Goal: Task Accomplishment & Management: Use online tool/utility

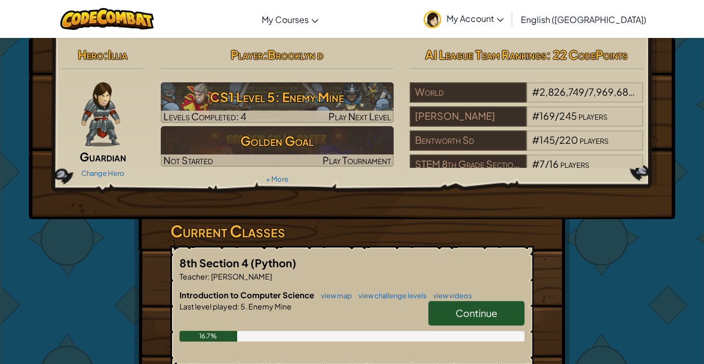
scroll to position [2, 0]
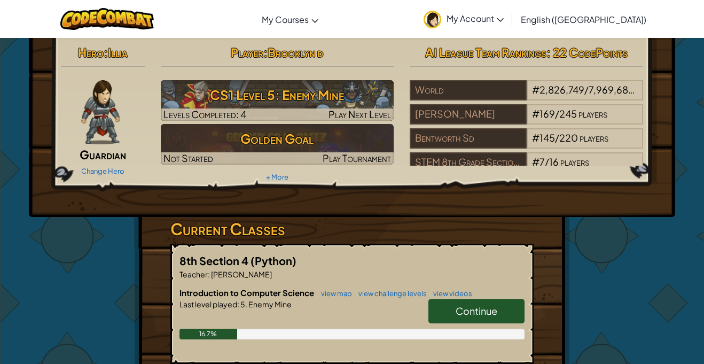
click at [472, 305] on span "Continue" at bounding box center [477, 311] width 42 height 12
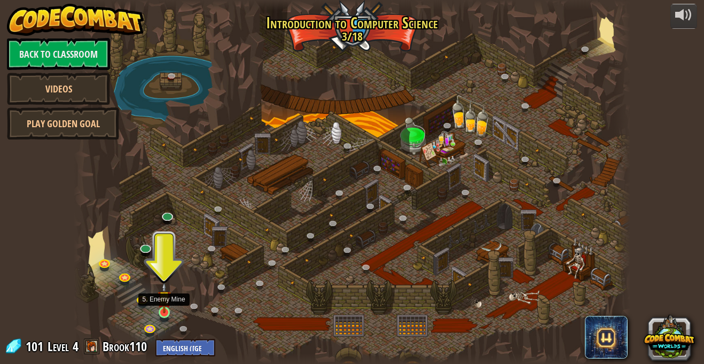
click at [162, 311] on img at bounding box center [164, 297] width 13 height 31
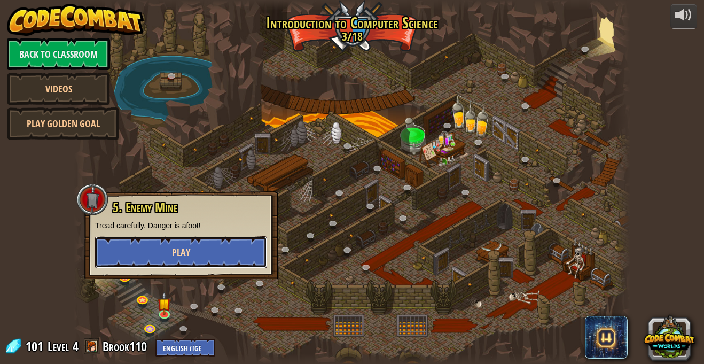
click at [127, 253] on button "Play" at bounding box center [181, 252] width 172 height 32
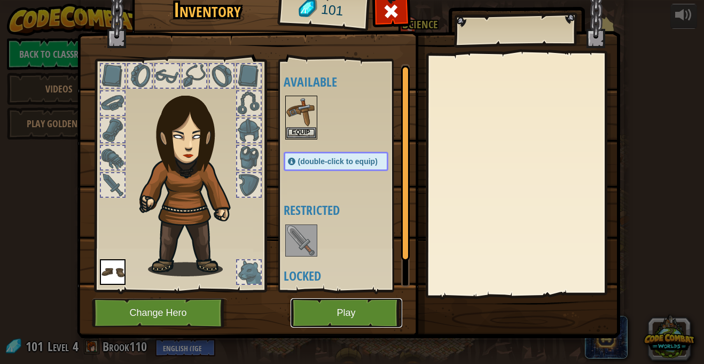
click at [309, 315] on button "Play" at bounding box center [347, 312] width 112 height 29
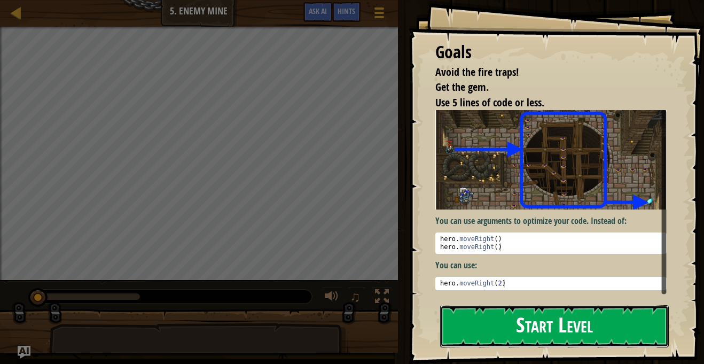
click at [484, 329] on button "Start Level" at bounding box center [554, 326] width 229 height 42
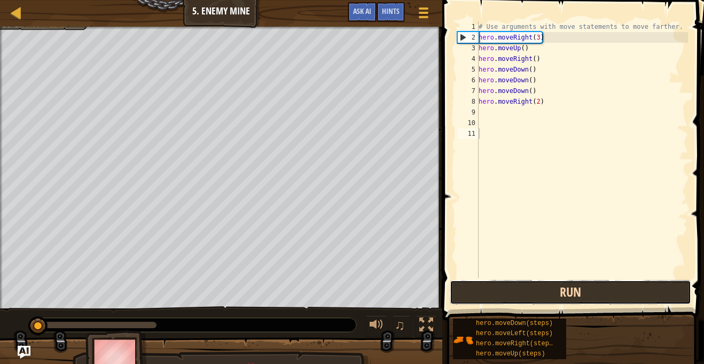
click at [491, 293] on button "Run" at bounding box center [571, 292] width 242 height 25
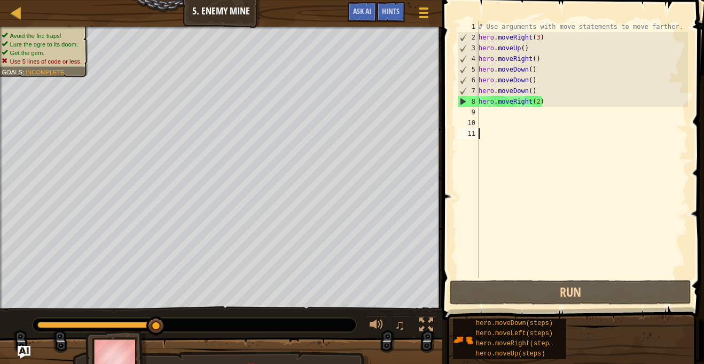
click at [497, 115] on div "# Use arguments with move statements to move farther. hero . moveRight ( 3 ) he…" at bounding box center [583, 160] width 212 height 278
click at [495, 113] on div "# Use arguments with move statements to move farther. hero . moveRight ( 3 ) he…" at bounding box center [583, 160] width 212 height 278
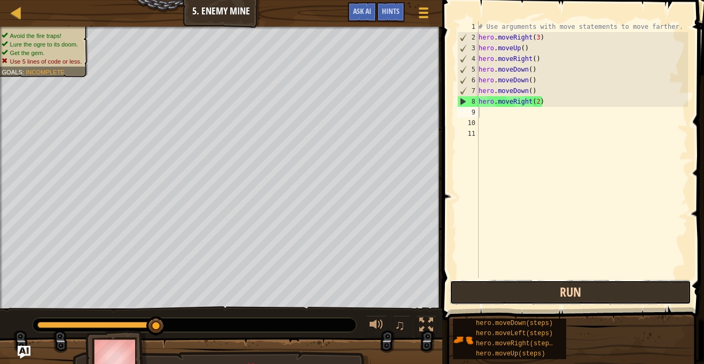
click at [472, 301] on button "Run" at bounding box center [571, 292] width 242 height 25
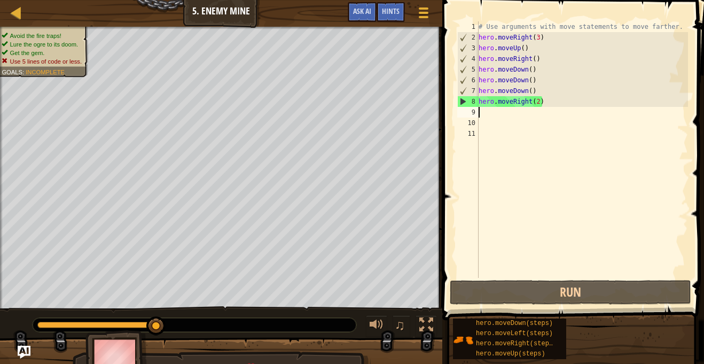
type textarea "'"
click at [506, 118] on div "# Use arguments with move statements to move farther. hero . moveRight ( 3 ) he…" at bounding box center [583, 160] width 212 height 278
click at [500, 114] on div "# Use arguments with move statements to move farther. hero . moveRight ( 3 ) he…" at bounding box center [583, 160] width 212 height 278
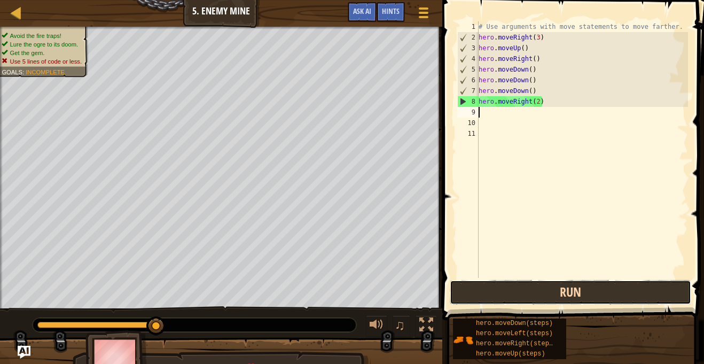
click at [504, 290] on button "Run" at bounding box center [571, 292] width 242 height 25
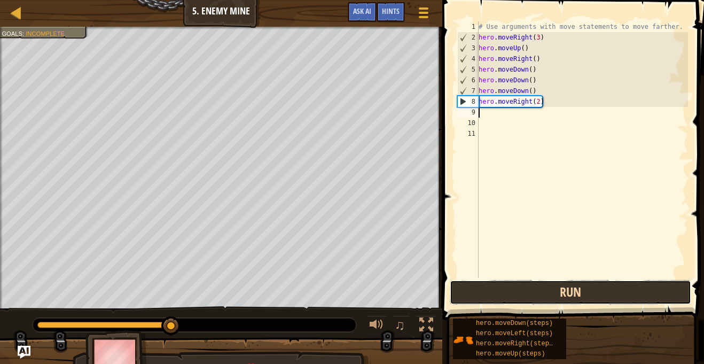
click at [504, 290] on button "Run" at bounding box center [571, 292] width 242 height 25
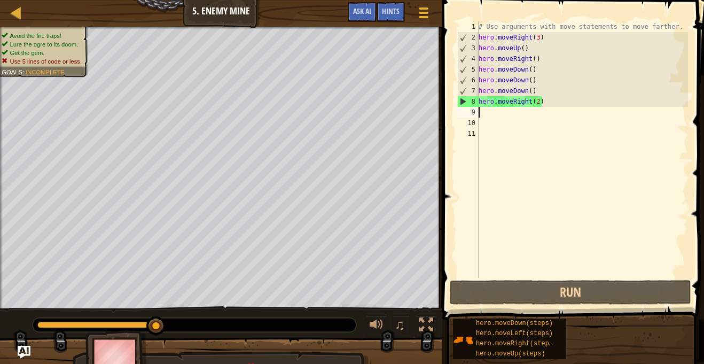
click at [506, 111] on div "# Use arguments with move statements to move farther. hero . moveRight ( 3 ) he…" at bounding box center [583, 160] width 212 height 278
click at [503, 113] on div "# Use arguments with move statements to move farther. hero . moveRight ( 3 ) he…" at bounding box center [583, 160] width 212 height 278
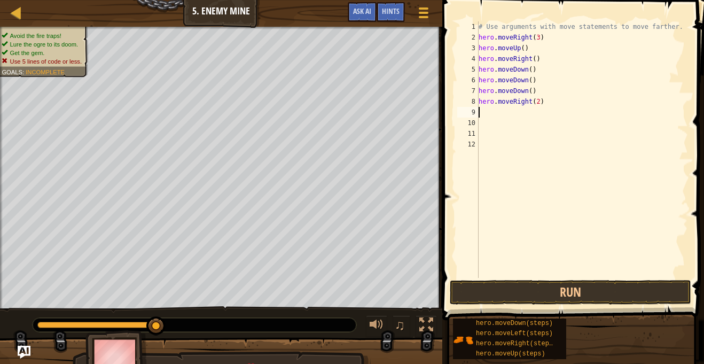
click at [483, 113] on div "# Use arguments with move statements to move farther. hero . moveRight ( 3 ) he…" at bounding box center [583, 160] width 212 height 278
click at [534, 88] on div "# Use arguments with move statements to move farther. hero . moveRight ( 3 ) he…" at bounding box center [583, 160] width 212 height 278
type textarea "h"
click at [532, 86] on div "# Use arguments with move statements to move farther. hero . moveRight ( 3 ) he…" at bounding box center [583, 160] width 212 height 278
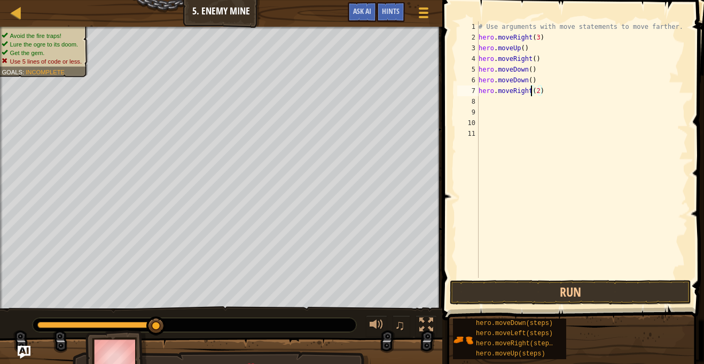
click at [533, 79] on div "# Use arguments with move statements to move farther. hero . moveRight ( 3 ) he…" at bounding box center [583, 160] width 212 height 278
click at [531, 82] on div "# Use arguments with move statements to move farther. hero . moveRight ( 3 ) he…" at bounding box center [583, 160] width 212 height 278
click at [558, 294] on button "Run" at bounding box center [571, 292] width 242 height 25
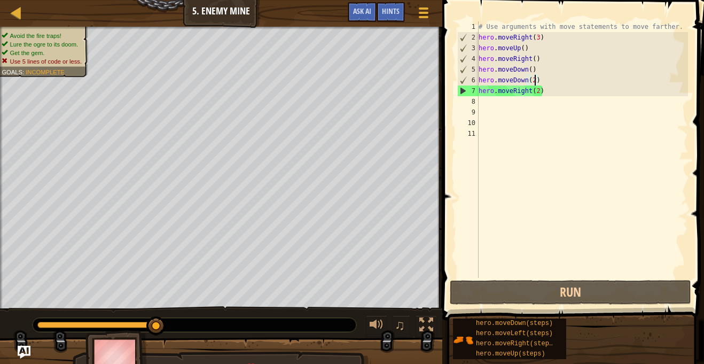
scroll to position [5, 7]
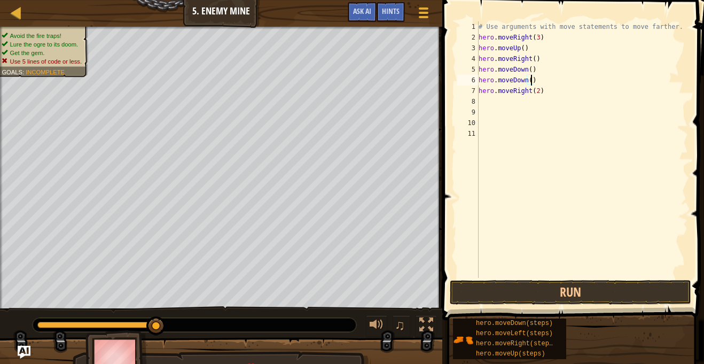
click at [535, 81] on div "# Use arguments with move statements to move farther. hero . moveRight ( 3 ) he…" at bounding box center [583, 160] width 212 height 278
type textarea "h"
click at [531, 72] on div "# Use arguments with move statements to move farther. hero . moveRight ( 3 ) he…" at bounding box center [583, 160] width 212 height 278
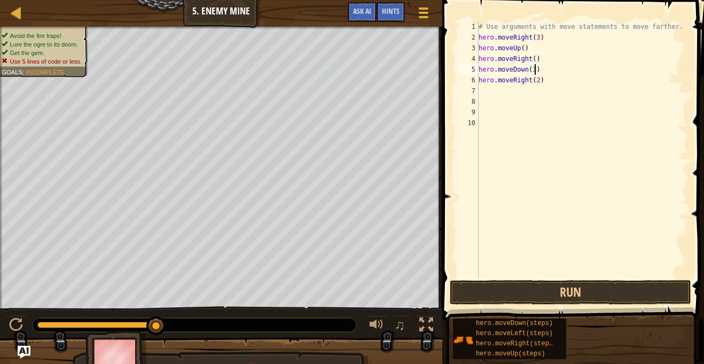
scroll to position [5, 8]
type textarea "hero.moveDown(3)"
click at [476, 283] on button "Run" at bounding box center [571, 292] width 242 height 25
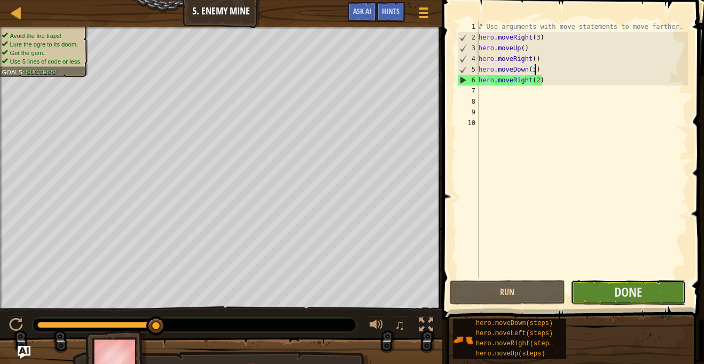
click at [600, 300] on button "Done" at bounding box center [628, 292] width 115 height 25
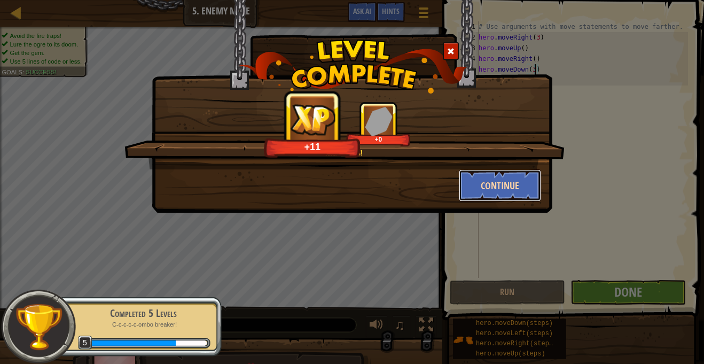
click at [485, 186] on button "Continue" at bounding box center [500, 185] width 83 height 32
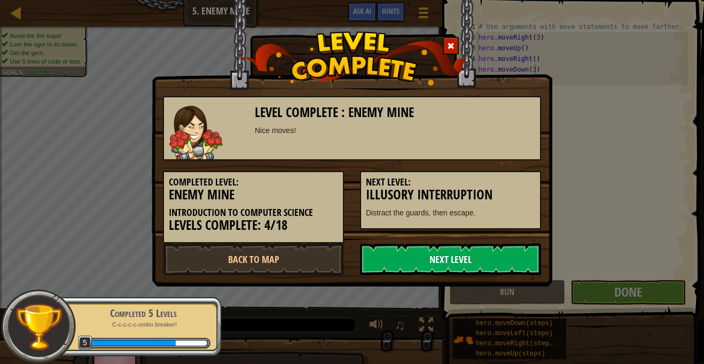
click at [429, 257] on link "Next Level" at bounding box center [450, 259] width 181 height 32
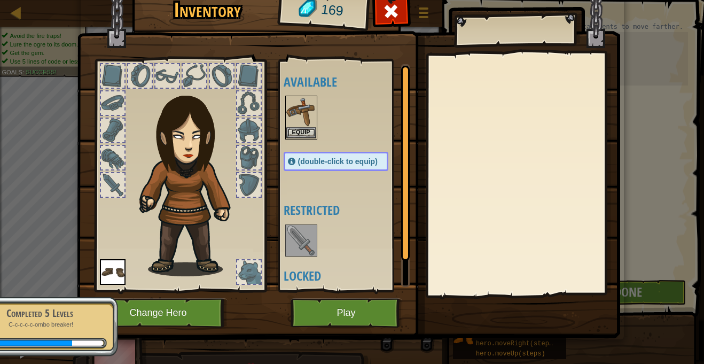
click at [104, 179] on div at bounding box center [113, 185] width 24 height 24
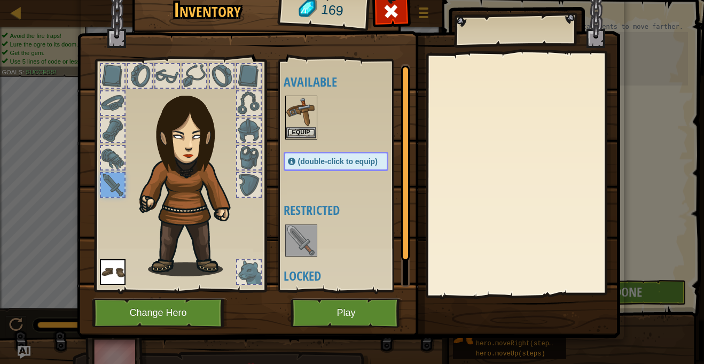
click at [293, 229] on img at bounding box center [301, 241] width 30 height 30
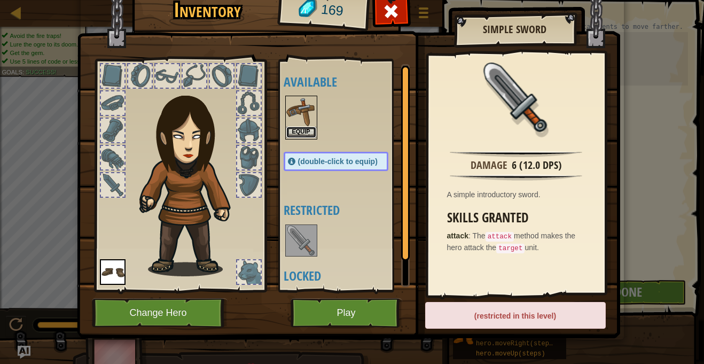
click at [298, 134] on button "Equip" at bounding box center [301, 132] width 30 height 11
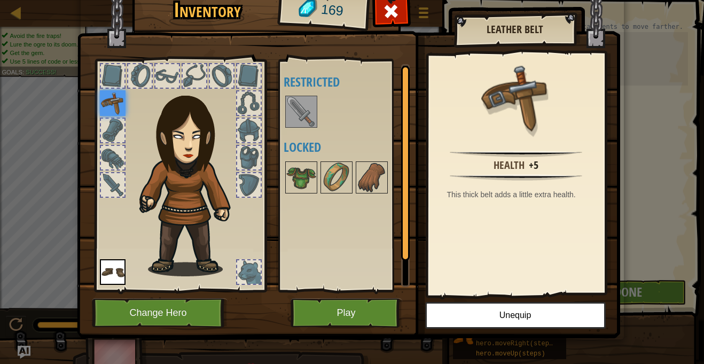
click at [118, 77] on div at bounding box center [113, 76] width 24 height 24
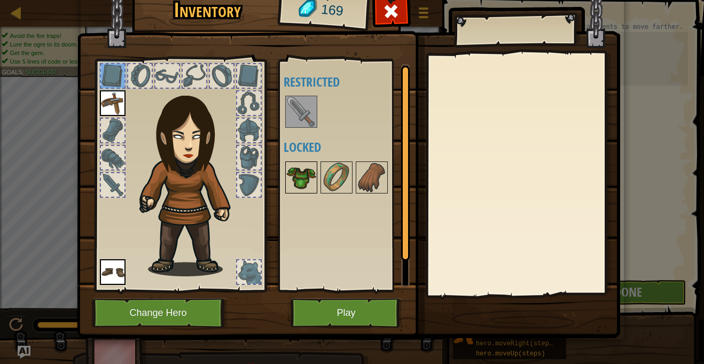
click at [309, 170] on img at bounding box center [301, 177] width 30 height 30
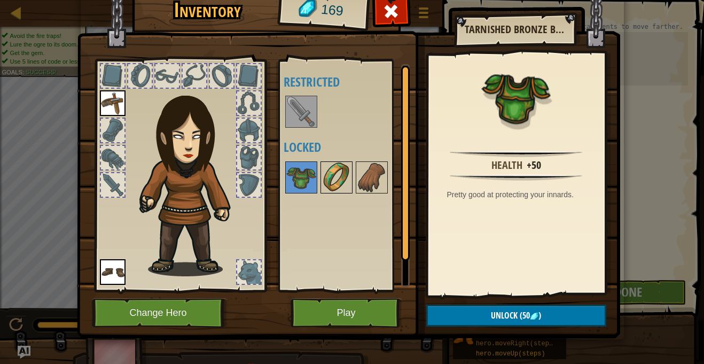
click at [335, 183] on img at bounding box center [337, 177] width 30 height 30
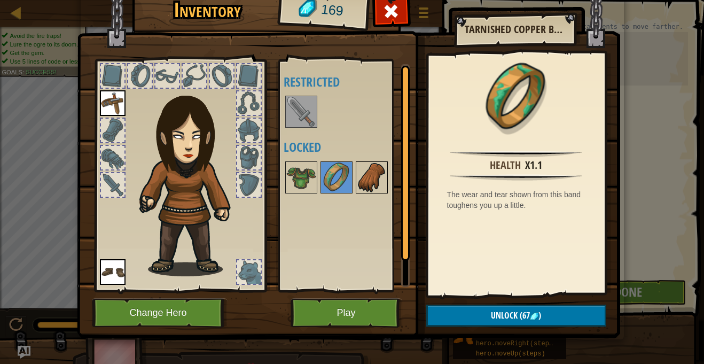
click at [361, 182] on img at bounding box center [372, 177] width 30 height 30
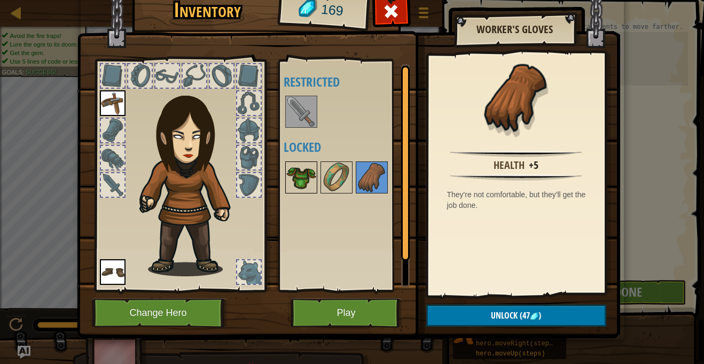
click at [298, 173] on img at bounding box center [301, 177] width 30 height 30
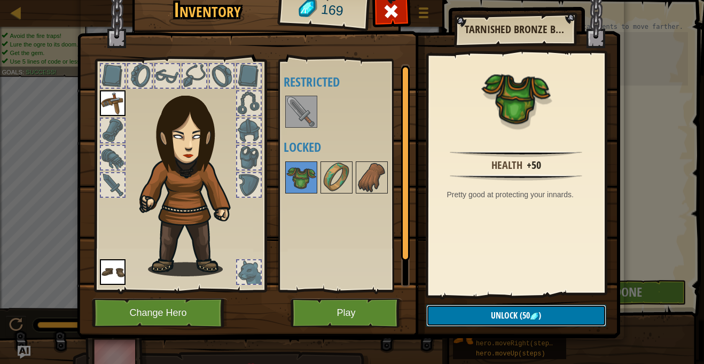
click at [484, 313] on button "Unlock (50 )" at bounding box center [516, 316] width 180 height 22
click at [480, 317] on button "Confirm" at bounding box center [516, 316] width 180 height 22
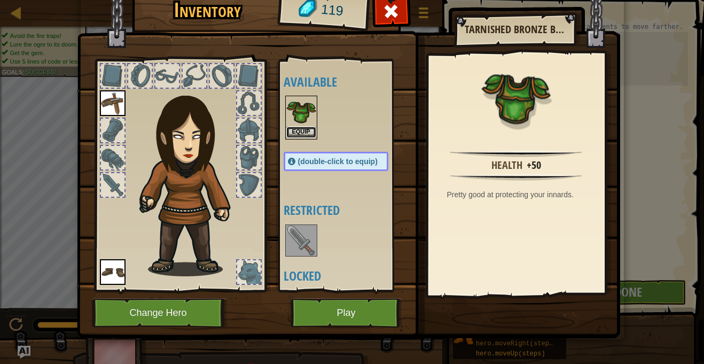
click at [304, 128] on button "Equip" at bounding box center [301, 132] width 30 height 11
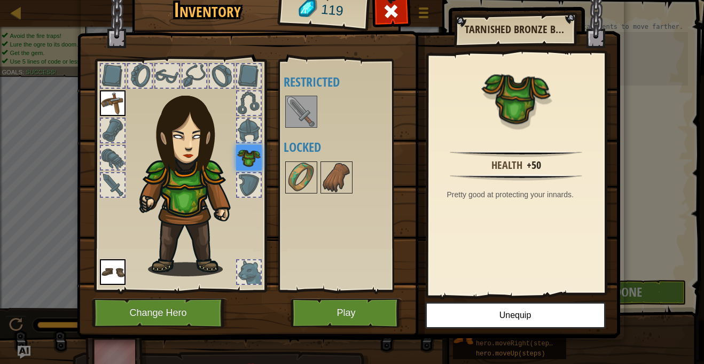
click at [160, 73] on div at bounding box center [168, 76] width 24 height 24
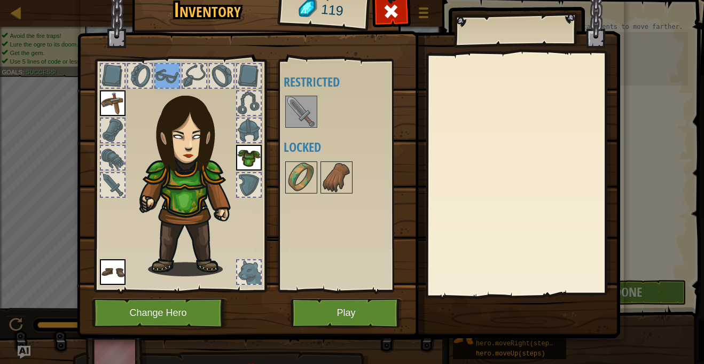
click at [141, 74] on div at bounding box center [140, 76] width 24 height 24
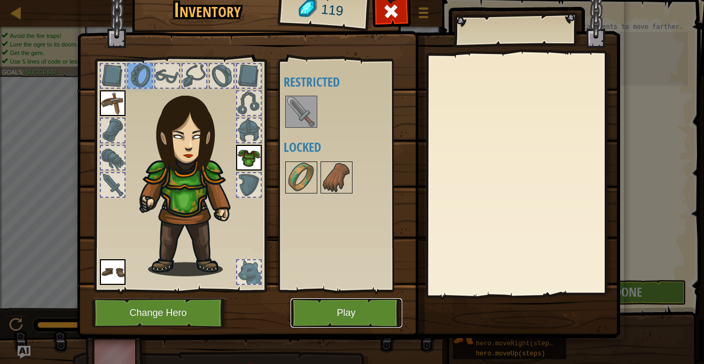
click at [330, 308] on button "Play" at bounding box center [347, 312] width 112 height 29
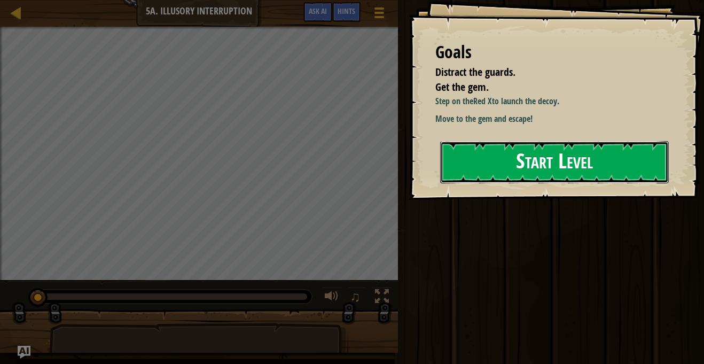
click at [507, 143] on button "Start Level" at bounding box center [554, 162] width 229 height 42
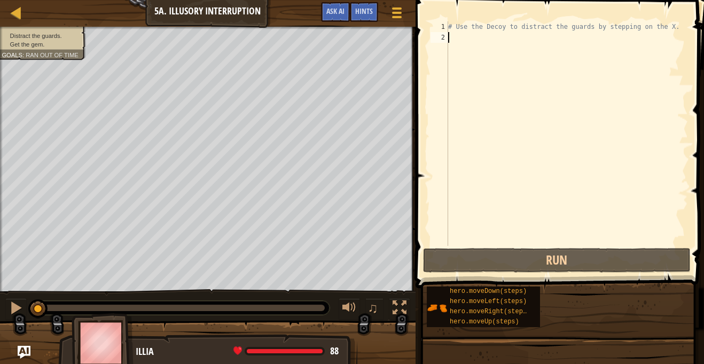
click at [466, 38] on div "# Use the Decoy to distract the guards by stepping on the X." at bounding box center [576, 144] width 260 height 246
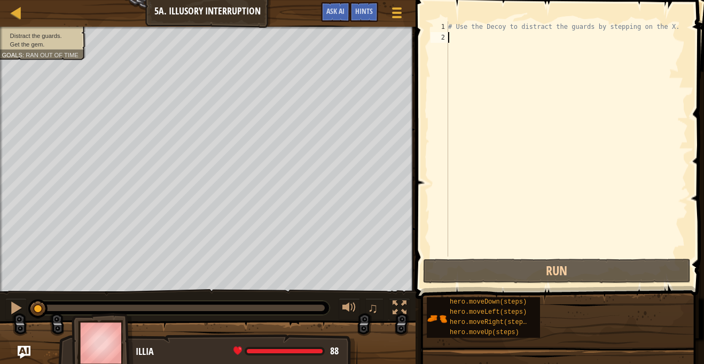
scroll to position [5, 0]
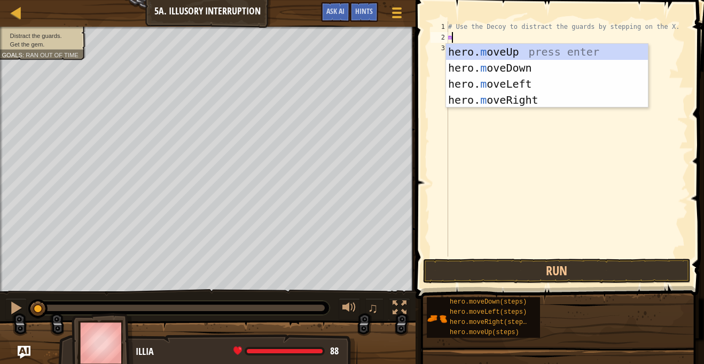
type textarea "mo"
click at [502, 99] on div "hero. mo veUp press enter hero. mo veDown press enter hero. mo veLeft press ent…" at bounding box center [547, 92] width 202 height 96
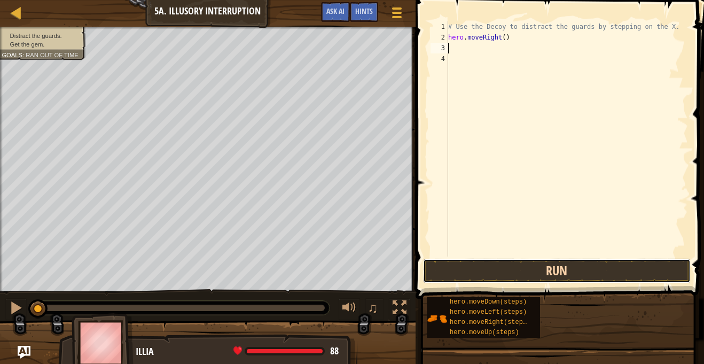
click at [465, 269] on button "Run" at bounding box center [557, 271] width 268 height 25
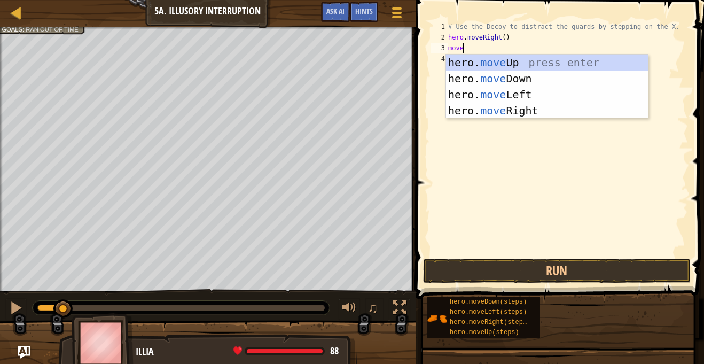
scroll to position [5, 2]
click at [506, 38] on div "# Use the Decoy to distract the guards by stepping on the X. hero . moveRight (…" at bounding box center [567, 149] width 242 height 256
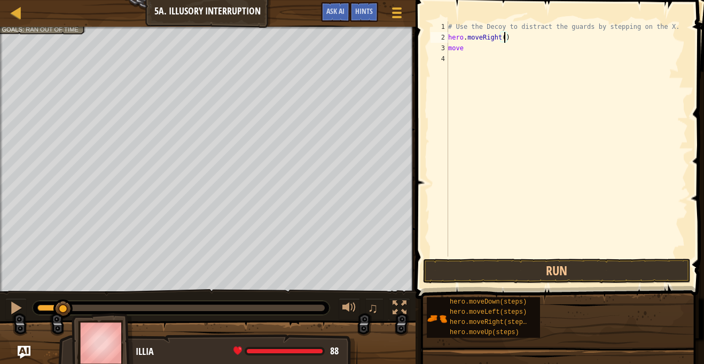
type textarea "hero.moveRight(4)"
click at [490, 60] on div "# Use the Decoy to distract the guards by stepping on the X. hero . moveRight (…" at bounding box center [567, 149] width 242 height 256
type textarea "m"
click at [453, 260] on button "Run" at bounding box center [557, 271] width 268 height 25
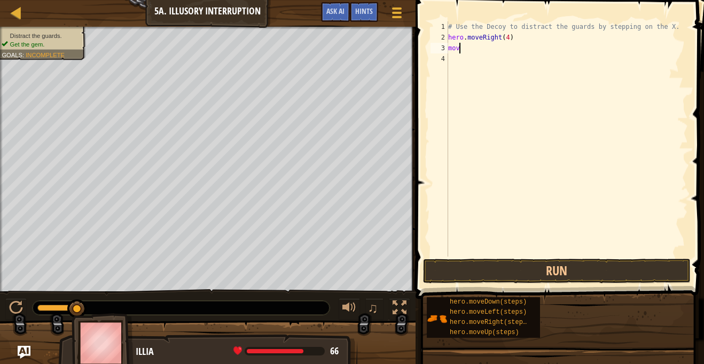
scroll to position [5, 1]
type textarea "m"
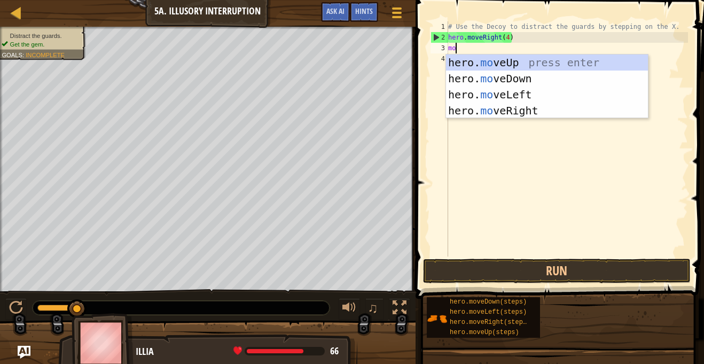
type textarea "move"
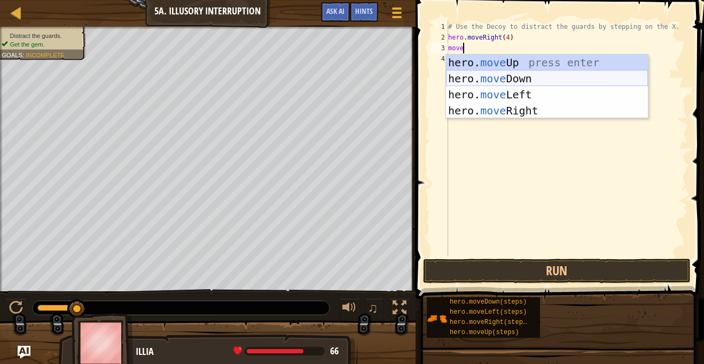
click at [507, 85] on div "hero. move Up press enter hero. move Down press enter hero. move Left press ent…" at bounding box center [547, 103] width 202 height 96
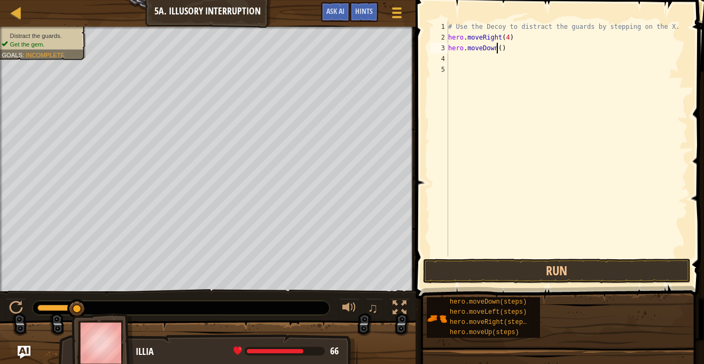
click at [496, 52] on div "# Use the Decoy to distract the guards by stepping on the X. hero . moveRight (…" at bounding box center [567, 149] width 242 height 256
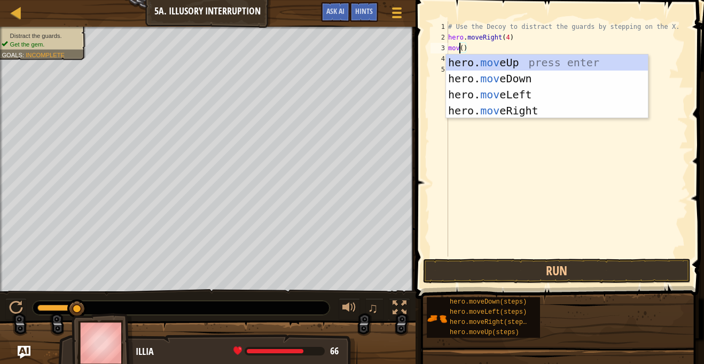
scroll to position [5, 2]
click at [517, 92] on div "hero. move Up press enter hero. move Down press enter hero. move Left press ent…" at bounding box center [547, 103] width 202 height 96
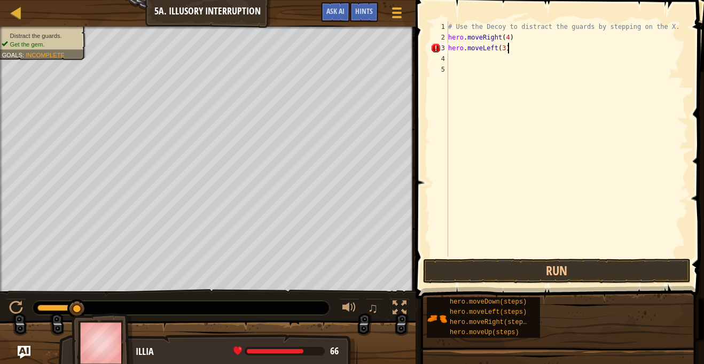
scroll to position [5, 8]
click at [528, 273] on button "Run" at bounding box center [557, 271] width 268 height 25
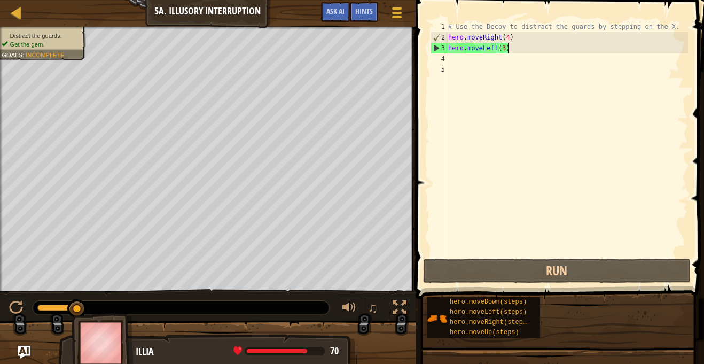
click at [506, 51] on div "# Use the Decoy to distract the guards by stepping on the X. hero . moveRight (…" at bounding box center [567, 149] width 242 height 256
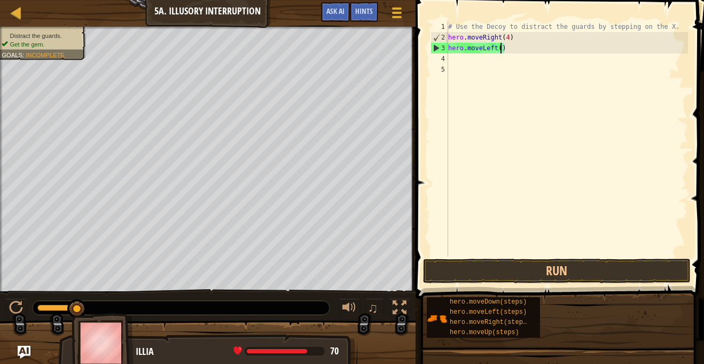
type textarea "hero.moveLeft(5)"
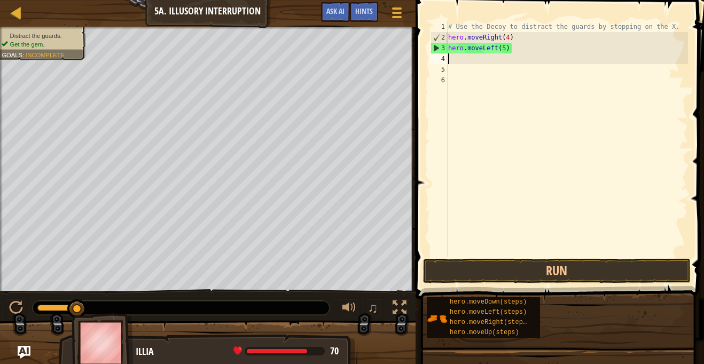
scroll to position [5, 0]
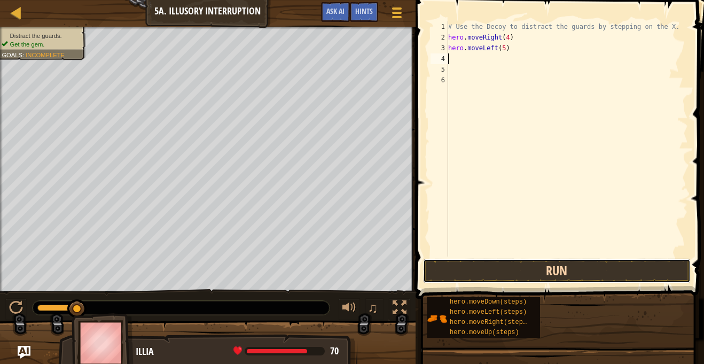
click at [492, 271] on button "Run" at bounding box center [557, 271] width 268 height 25
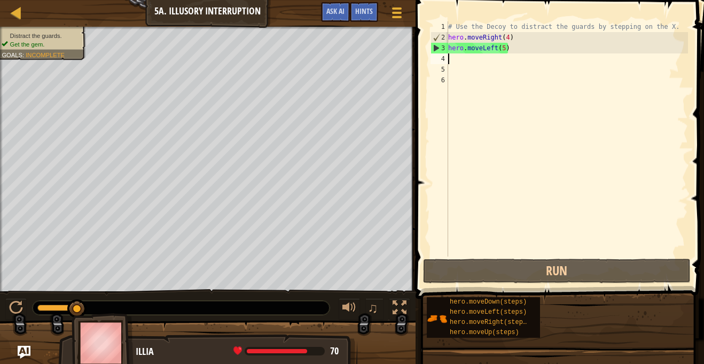
drag, startPoint x: 81, startPoint y: 309, endPoint x: 177, endPoint y: 315, distance: 96.9
drag, startPoint x: 76, startPoint y: 315, endPoint x: 60, endPoint y: 314, distance: 16.1
click at [60, 314] on div "Distract the guards. Get the gem. Goals : Incomplete ♫ Illia 70 x: 38 y: 30 x: …" at bounding box center [352, 195] width 704 height 337
click at [507, 53] on div "# Use the Decoy to distract the guards by stepping on the X. hero . moveRight (…" at bounding box center [567, 149] width 242 height 256
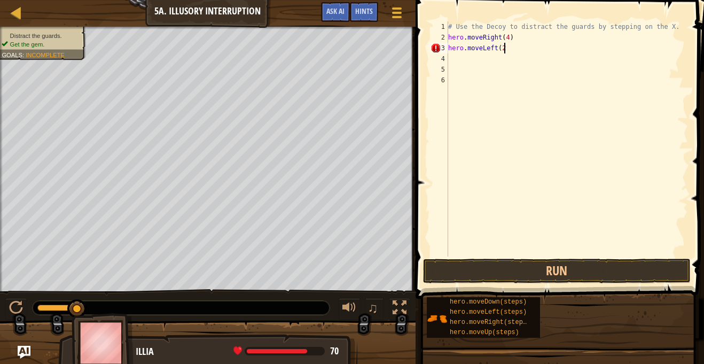
scroll to position [5, 8]
type textarea "hero.moveLeft(2)"
click at [485, 271] on button "Run" at bounding box center [557, 271] width 268 height 25
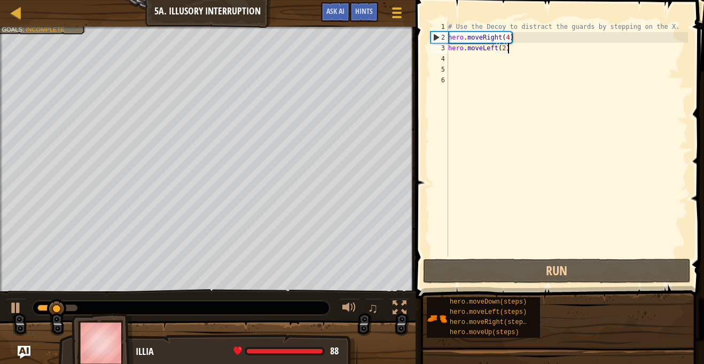
click at [453, 61] on div "# Use the Decoy to distract the guards by stepping on the X. hero . moveRight (…" at bounding box center [567, 149] width 242 height 256
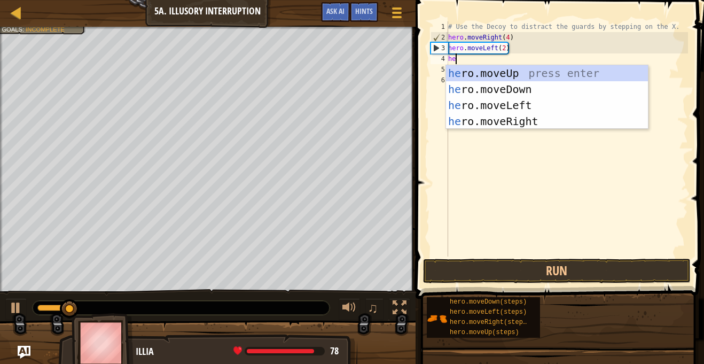
type textarea "her"
click at [500, 88] on div "her o.moveUp press enter her o.moveDown press enter her o.moveLeft press enter …" at bounding box center [547, 113] width 202 height 96
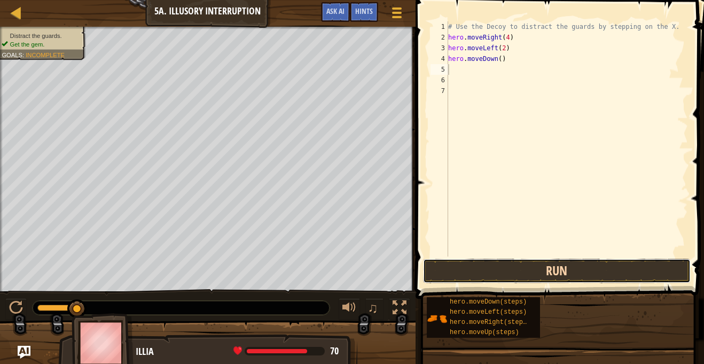
click at [491, 270] on button "Run" at bounding box center [557, 271] width 268 height 25
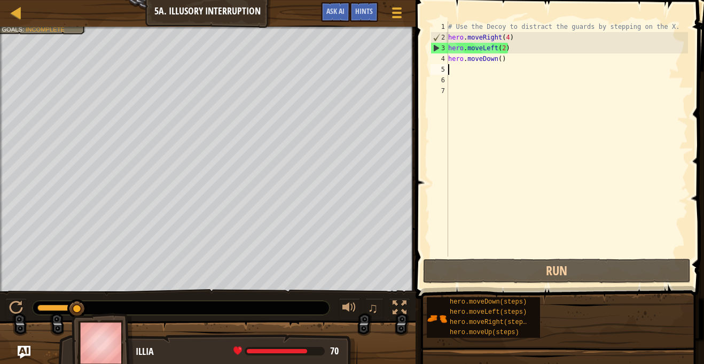
click at [507, 65] on div "# Use the Decoy to distract the guards by stepping on the X. hero . moveRight (…" at bounding box center [567, 149] width 242 height 256
click at [505, 63] on div "# Use the Decoy to distract the guards by stepping on the X. hero . moveRight (…" at bounding box center [567, 149] width 242 height 256
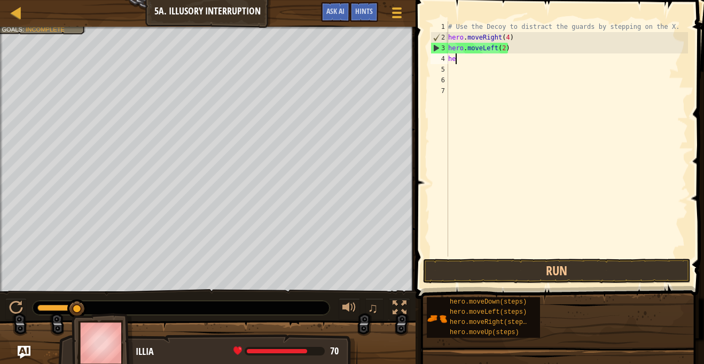
type textarea "h"
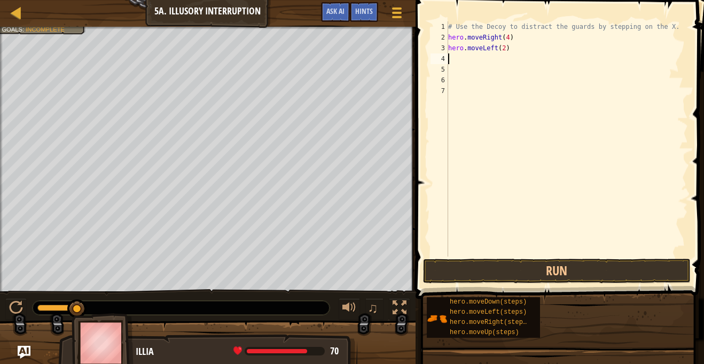
type textarea "hero.moveLeft(2)"
click at [544, 269] on button "Run" at bounding box center [557, 271] width 268 height 25
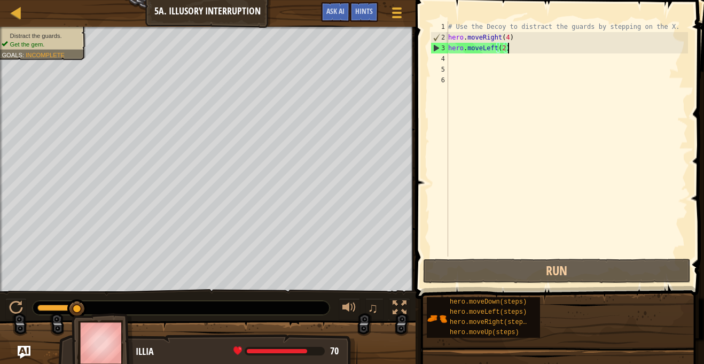
click at [458, 62] on div "# Use the Decoy to distract the guards by stepping on the X. hero . moveRight (…" at bounding box center [567, 149] width 242 height 256
type textarea "l"
click at [463, 60] on div "# Use the Decoy to distract the guards by stepping on the X. hero . moveRight (…" at bounding box center [567, 149] width 242 height 256
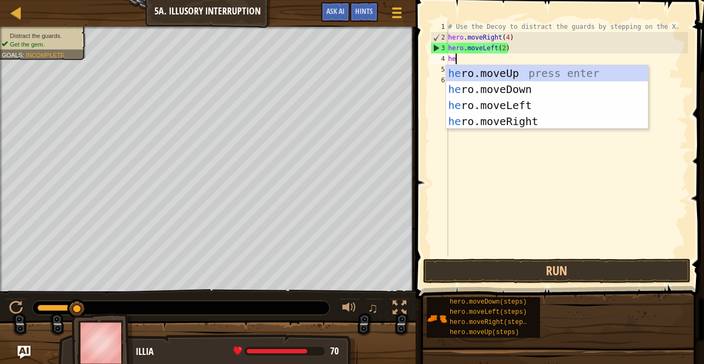
type textarea "her"
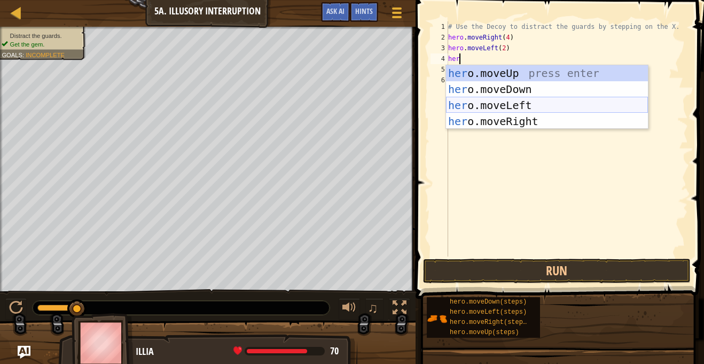
click at [489, 99] on div "her o.moveUp press enter her o.moveDown press enter her o.moveLeft press enter …" at bounding box center [547, 113] width 202 height 96
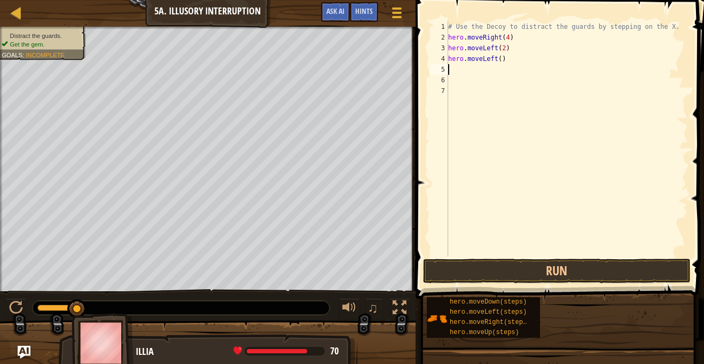
scroll to position [5, 0]
click at [492, 271] on button "Run" at bounding box center [557, 271] width 268 height 25
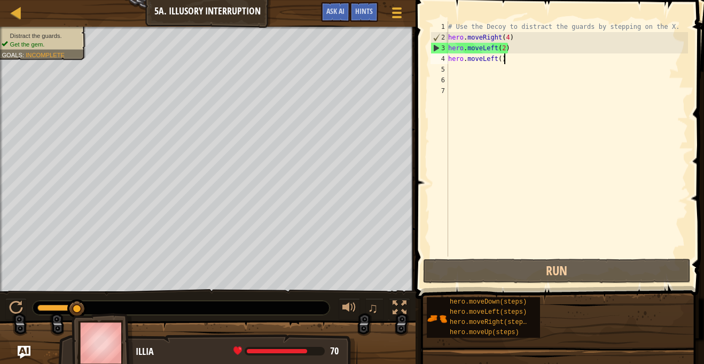
click at [514, 61] on div "# Use the Decoy to distract the guards by stepping on the X. hero . moveRight (…" at bounding box center [567, 149] width 242 height 256
type textarea "hero.moveLeft()"
click at [500, 71] on div "# Use the Decoy to distract the guards by stepping on the X. hero . moveRight (…" at bounding box center [567, 149] width 242 height 256
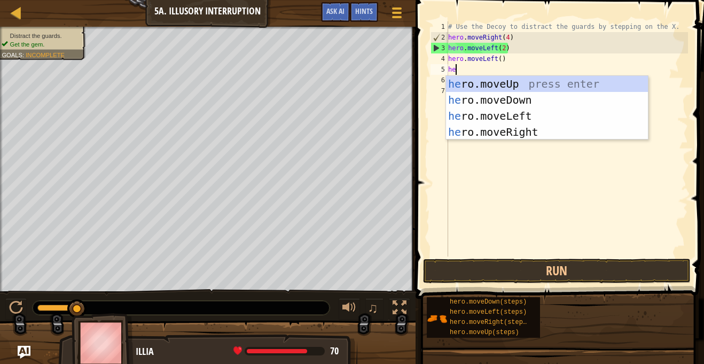
type textarea "her"
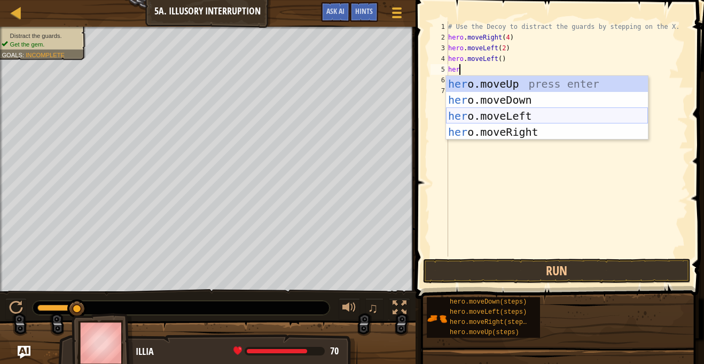
click at [524, 114] on div "her o.moveUp press enter her o.moveDown press enter her o.moveLeft press enter …" at bounding box center [547, 124] width 202 height 96
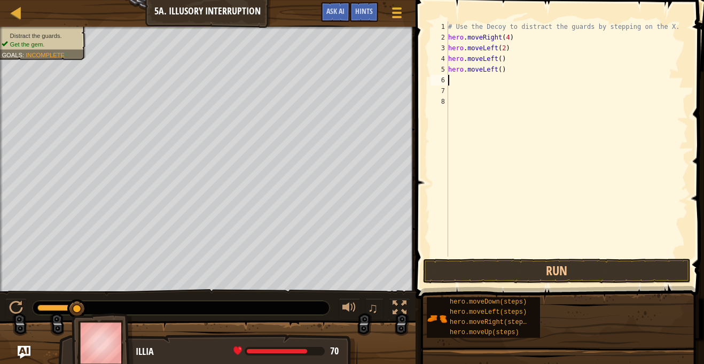
scroll to position [5, 0]
click at [506, 267] on button "Run" at bounding box center [557, 271] width 268 height 25
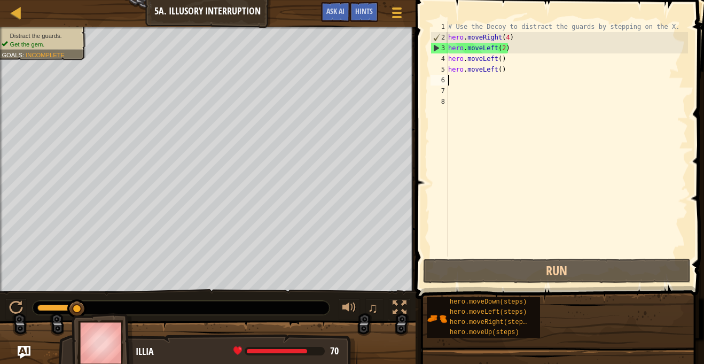
click at [509, 79] on div "# Use the Decoy to distract the guards by stepping on the X. hero . moveRight (…" at bounding box center [567, 149] width 242 height 256
click at [503, 72] on div "# Use the Decoy to distract the guards by stepping on the X. hero . moveRight (…" at bounding box center [567, 149] width 242 height 256
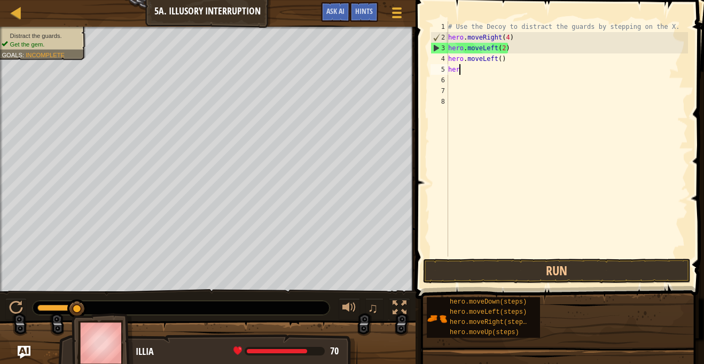
type textarea "h"
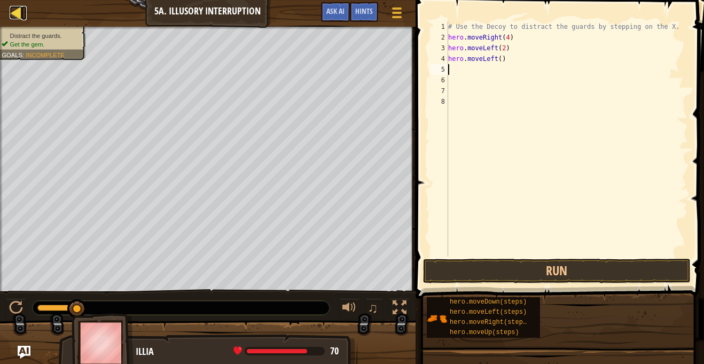
click at [19, 11] on div at bounding box center [16, 12] width 13 height 13
